Goal: Find contact information: Find contact information

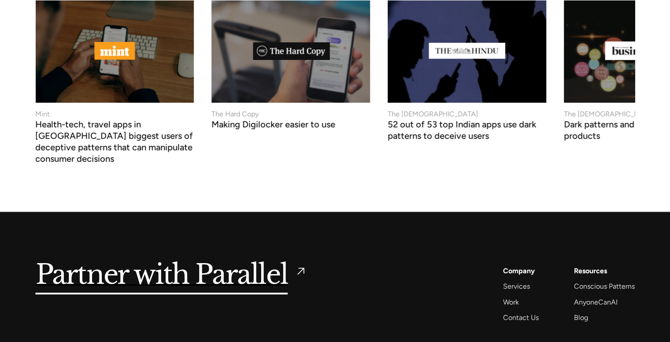
scroll to position [3438, 0]
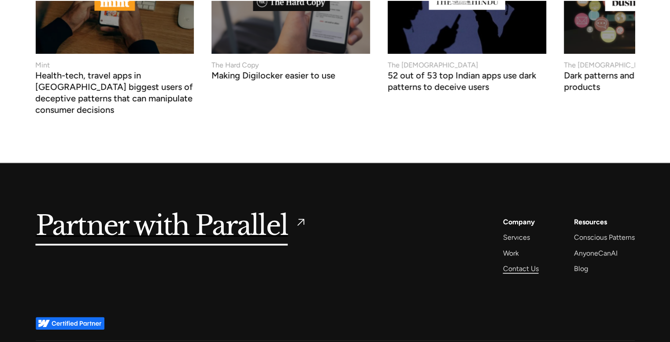
click at [516, 263] on div "Contact Us" at bounding box center [521, 269] width 36 height 12
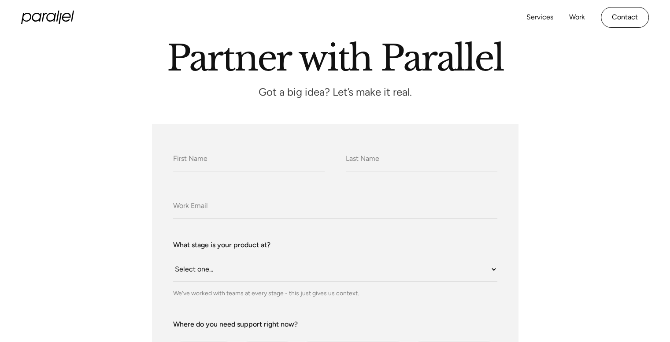
scroll to position [176, 0]
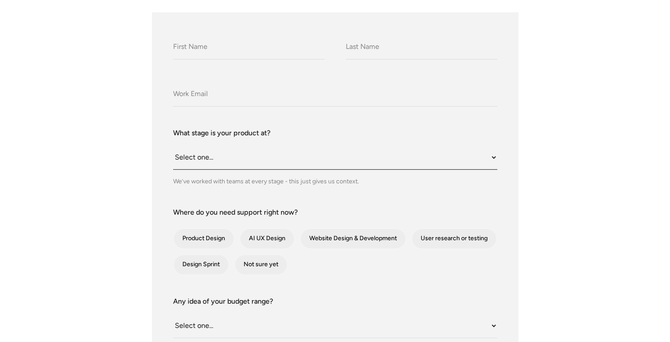
click at [198, 157] on select "Select one... Still an idea Building MVP Live with early users Scaling fast Som…" at bounding box center [335, 157] width 324 height 24
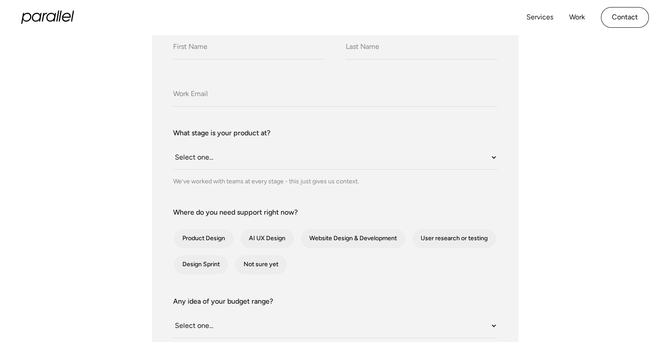
click at [70, 14] on icon at bounding box center [47, 17] width 53 height 13
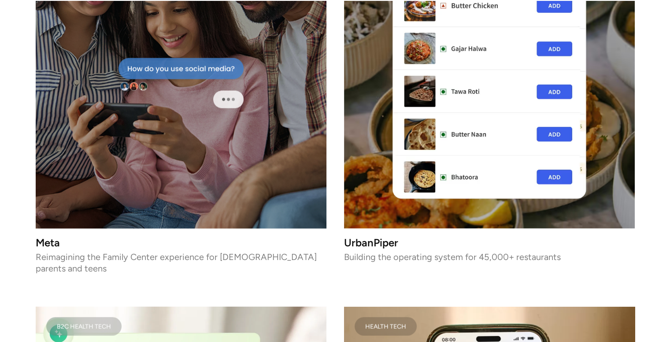
scroll to position [1513, 0]
